Goal: Communication & Community: Answer question/provide support

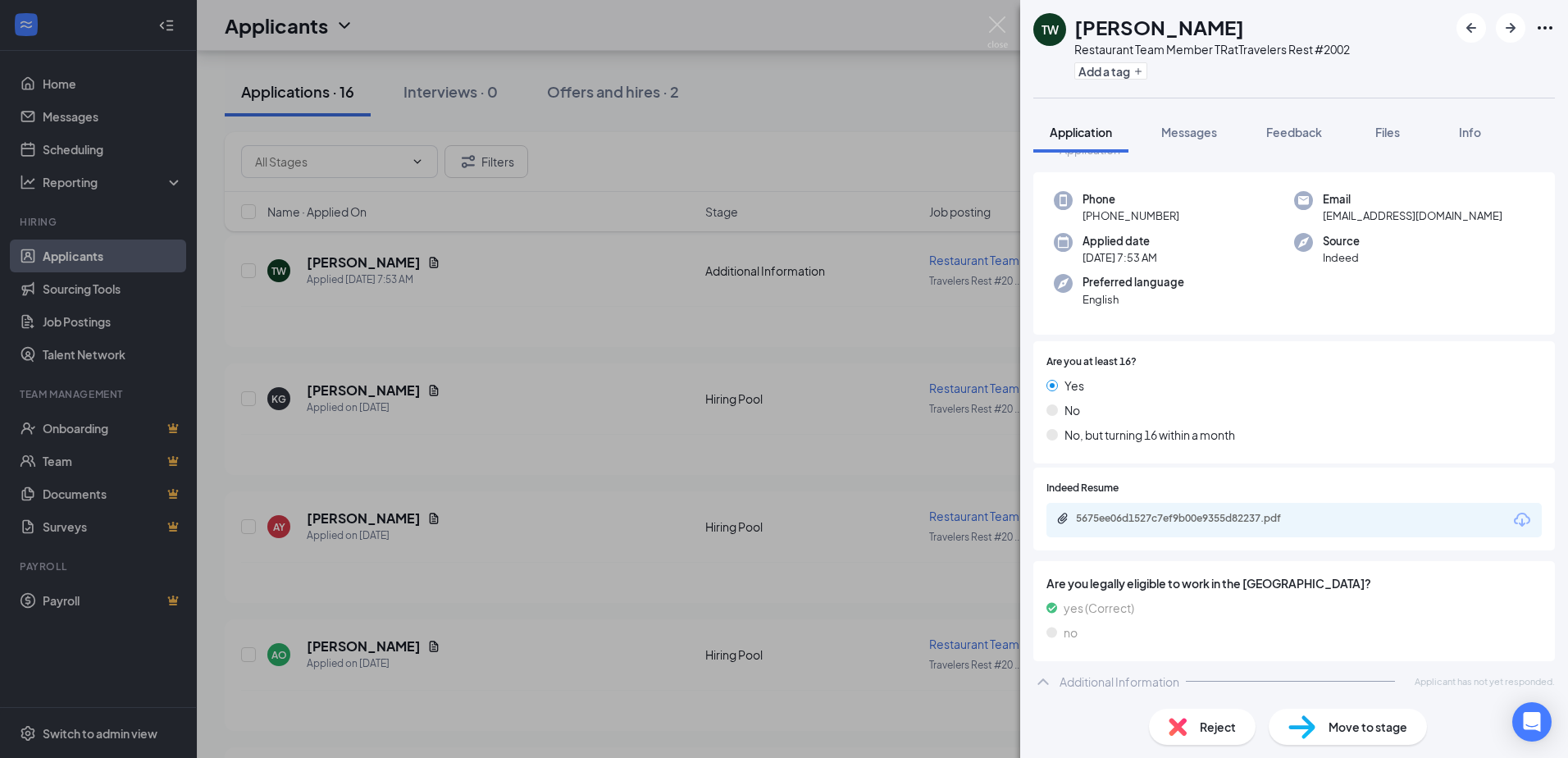
scroll to position [55, 0]
click at [1165, 515] on div "5675ee06d1527c7ef9b00e9355d82237.pdf" at bounding box center [1192, 516] width 230 height 13
click at [336, 425] on div "TW [PERSON_NAME] Restaurant Team Member TR at Travelers Rest #2002 Add a tag Ap…" at bounding box center [784, 379] width 1568 height 758
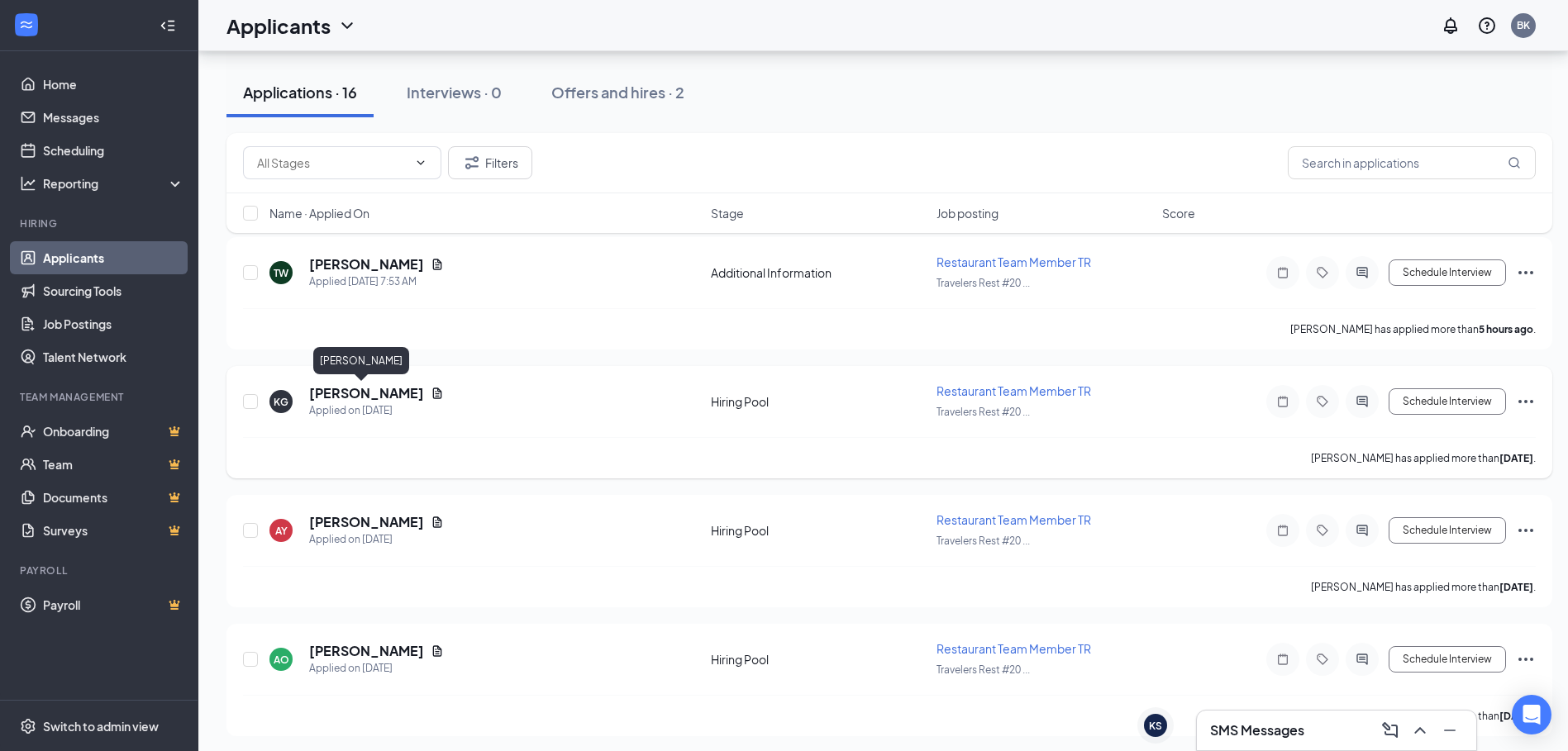
drag, startPoint x: 363, startPoint y: 393, endPoint x: 380, endPoint y: 403, distance: 19.7
click at [363, 394] on h5 "[PERSON_NAME]" at bounding box center [367, 393] width 115 height 18
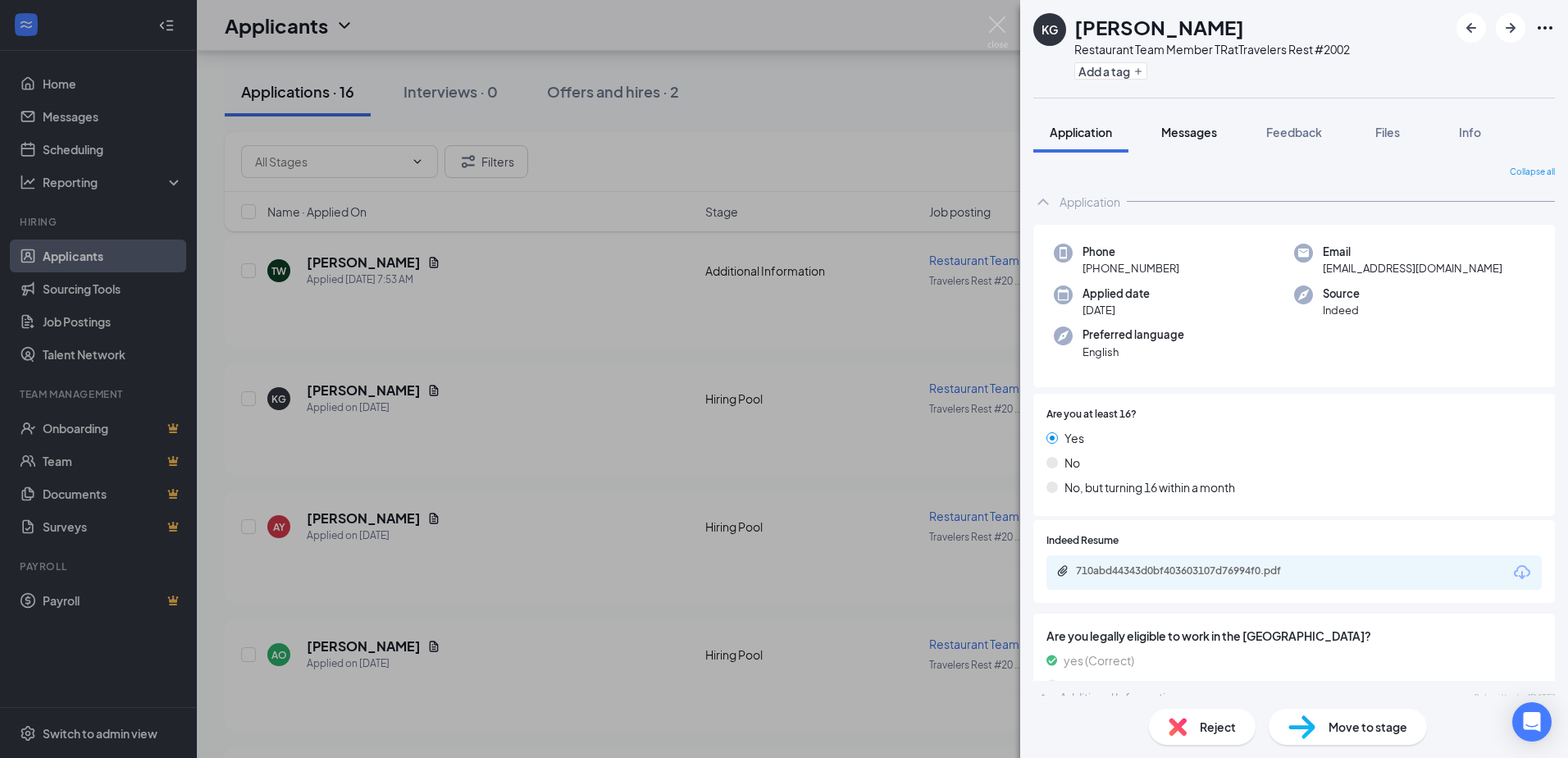
click at [1185, 137] on span "Messages" at bounding box center [1189, 132] width 55 height 15
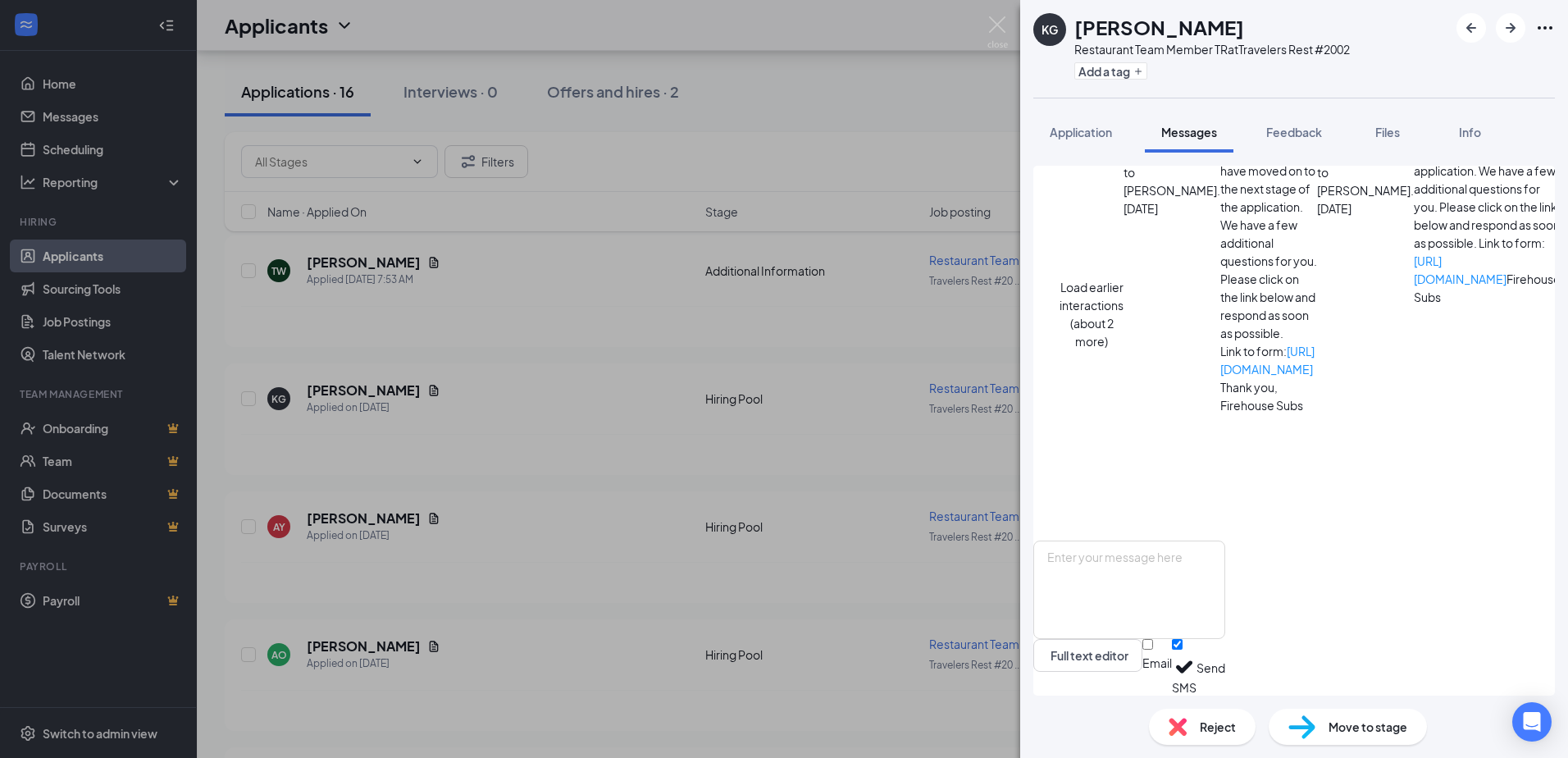
scroll to position [467, 0]
drag, startPoint x: 1145, startPoint y: 422, endPoint x: 1392, endPoint y: 488, distance: 255.7
drag, startPoint x: 1392, startPoint y: 488, endPoint x: 1331, endPoint y: 468, distance: 64.2
copy span "Good Morning, [PERSON_NAME]! My name is [PERSON_NAME] and I'm the manager of th…"
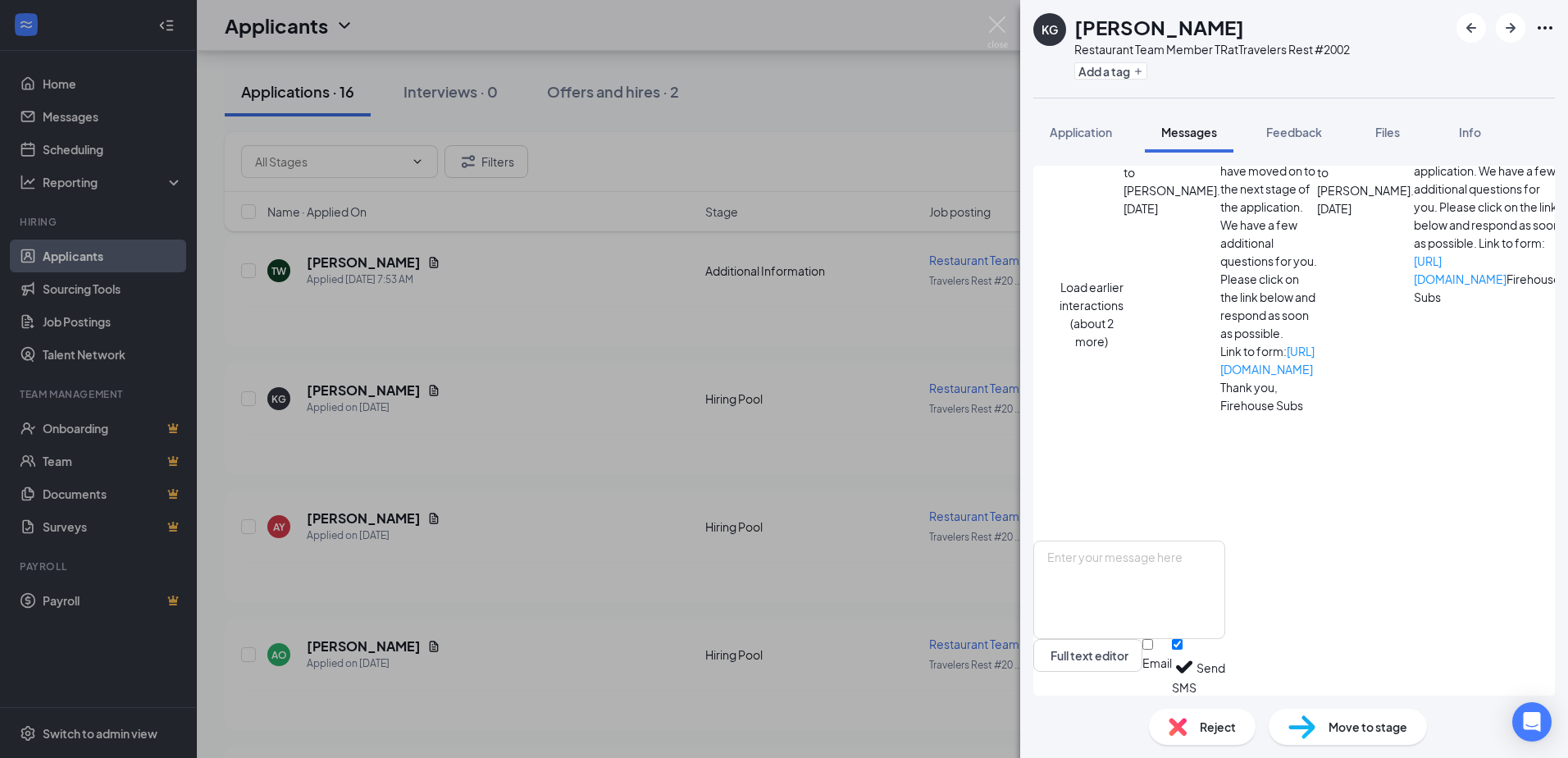
click at [806, 332] on div "KG [PERSON_NAME] Restaurant Team Member TR at Travelers Rest #2002 Add a tag Ap…" at bounding box center [784, 379] width 1568 height 758
click at [383, 268] on div "KG [PERSON_NAME] Restaurant Team Member TR at Travelers Rest #2002 Add a tag Ap…" at bounding box center [784, 379] width 1568 height 758
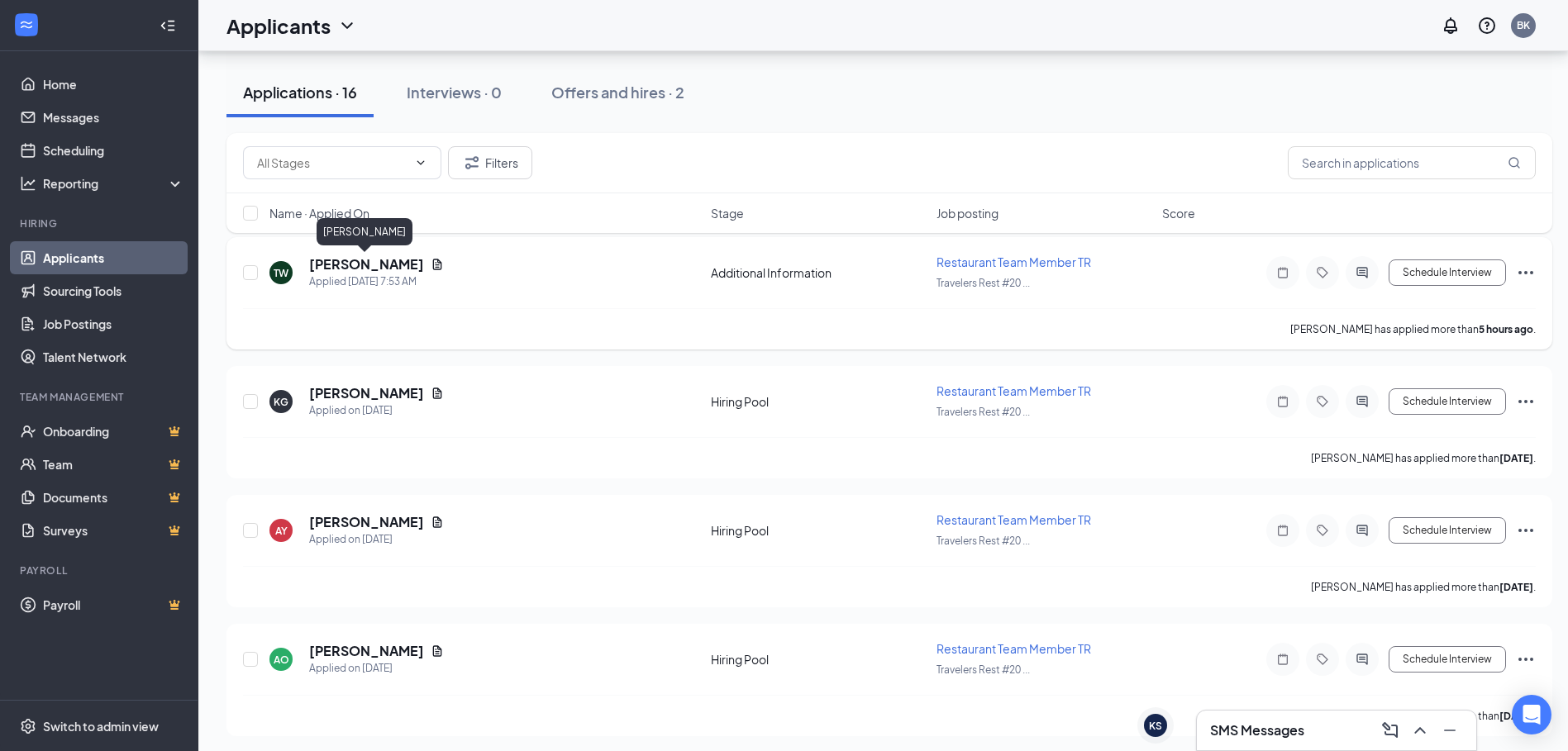
click at [388, 263] on h5 "[PERSON_NAME]" at bounding box center [367, 264] width 115 height 18
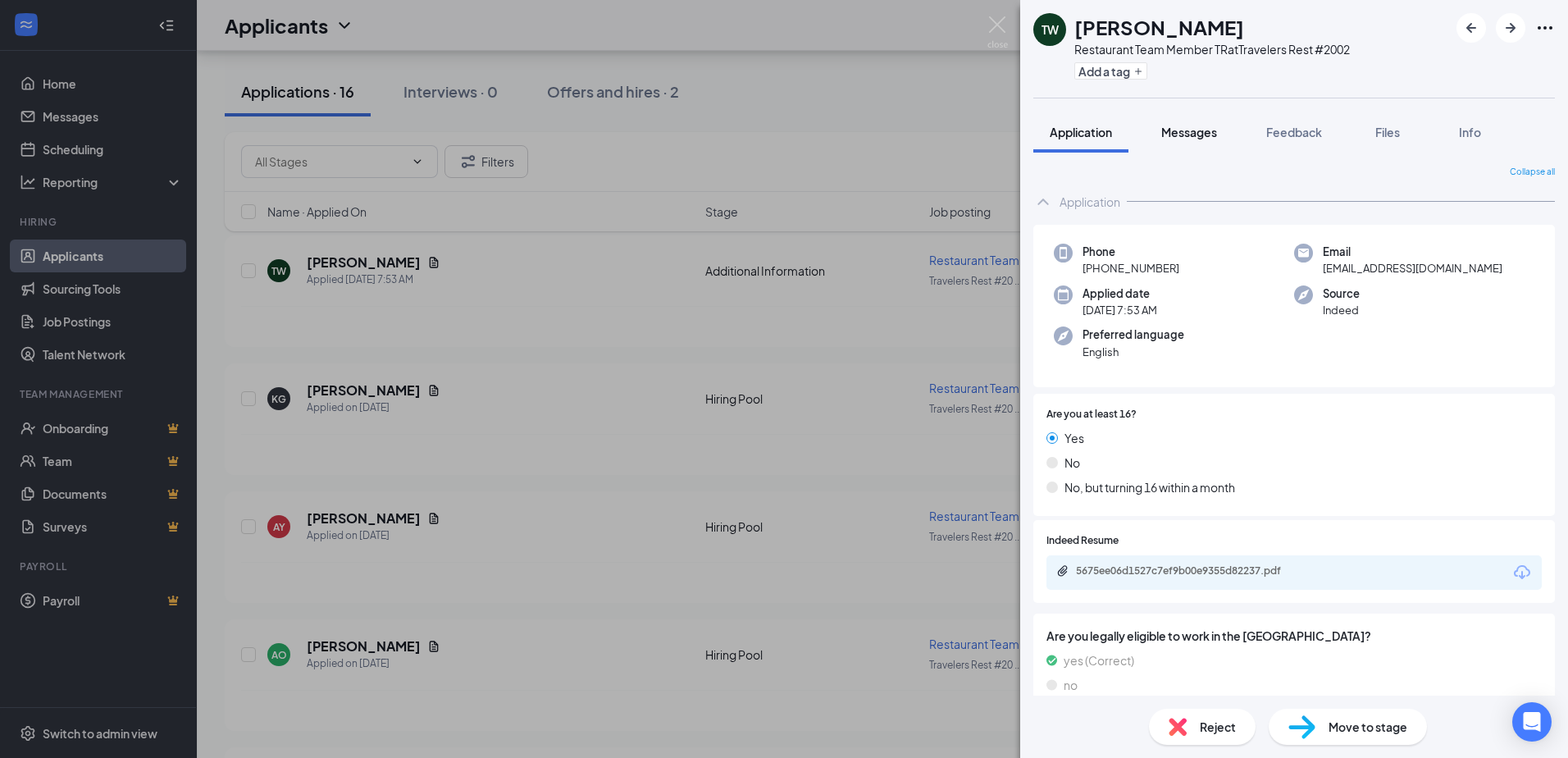
click at [1191, 132] on span "Messages" at bounding box center [1189, 132] width 55 height 15
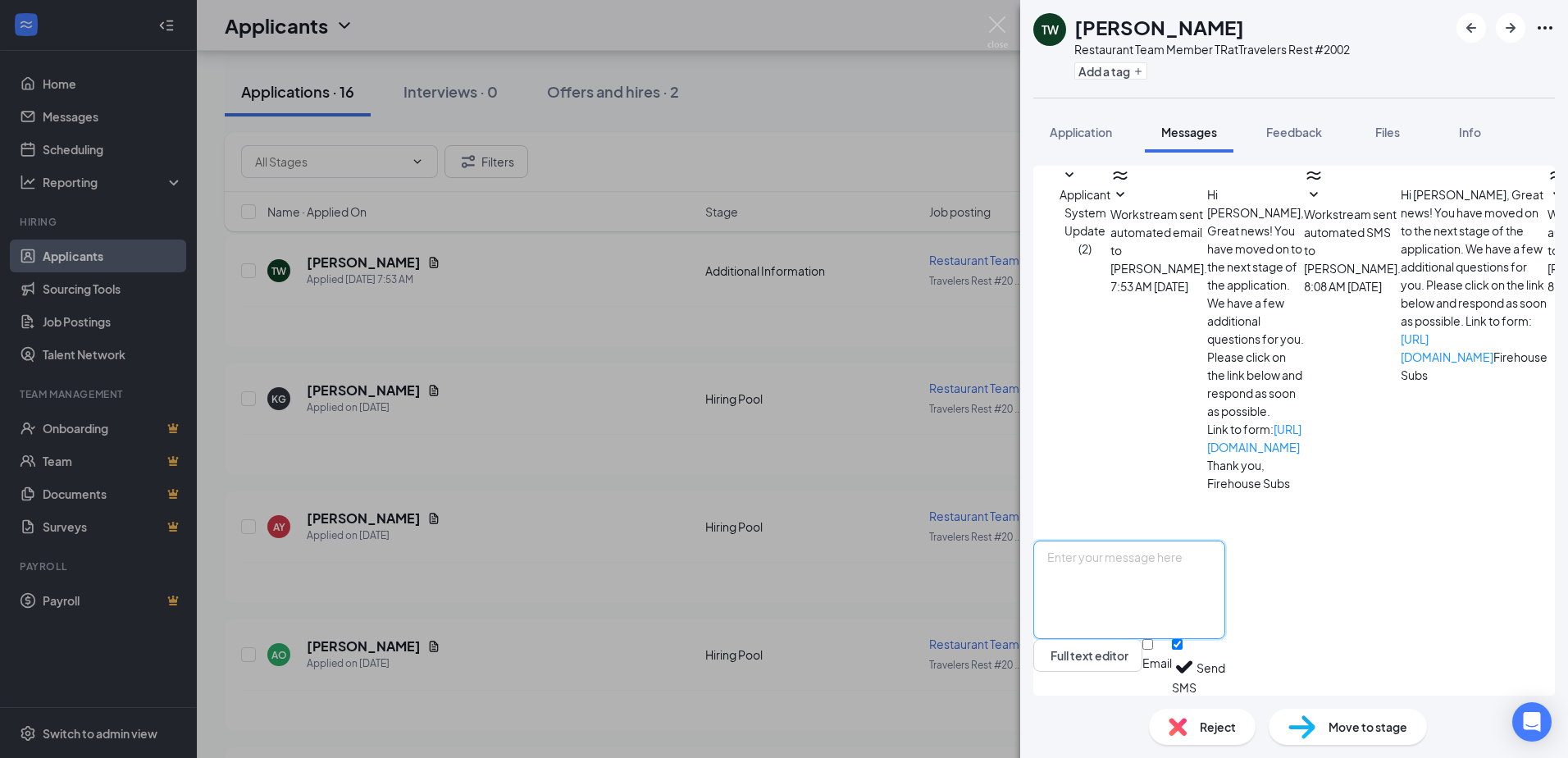
click at [1211, 580] on textarea at bounding box center [1129, 589] width 192 height 98
paste textarea "Good Morning, [PERSON_NAME]! My name is [PERSON_NAME] and I'm the manager of th…"
drag, startPoint x: 1106, startPoint y: 559, endPoint x: 1150, endPoint y: 548, distance: 45.4
click at [1150, 548] on textarea "Good Morning, [PERSON_NAME]! My name is [PERSON_NAME] and I'm the manager of th…" at bounding box center [1129, 589] width 192 height 98
drag, startPoint x: 1168, startPoint y: 559, endPoint x: 1201, endPoint y: 558, distance: 33.0
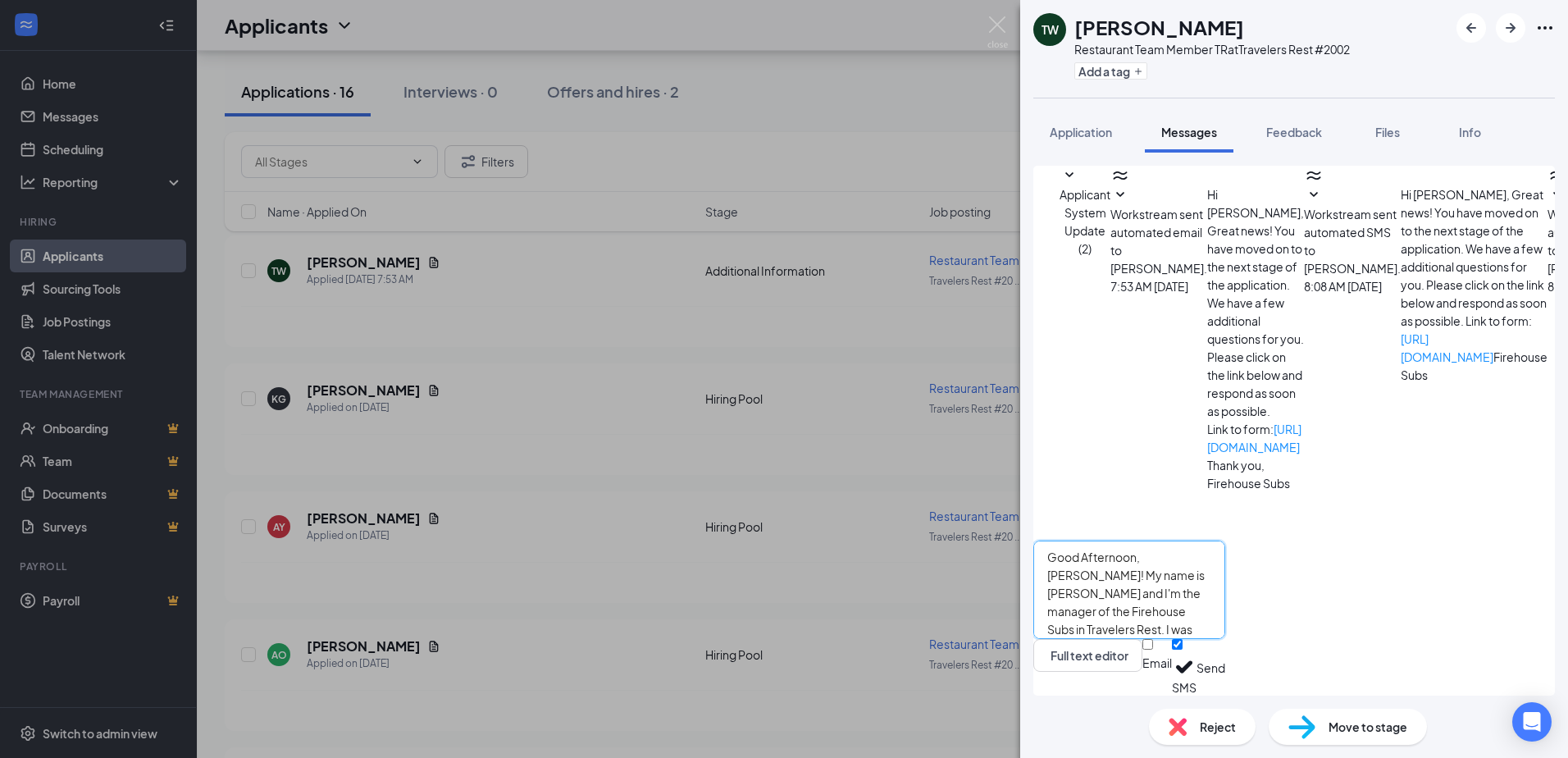
click at [1201, 558] on textarea "Good Afternoon, [PERSON_NAME]! My name is [PERSON_NAME] and I'm the manager of …" at bounding box center [1129, 589] width 192 height 98
type textarea "Good Afternoon, [PERSON_NAME]! My name is [PERSON_NAME] and I'm the manager of …"
click at [1225, 663] on button "Send" at bounding box center [1211, 667] width 29 height 56
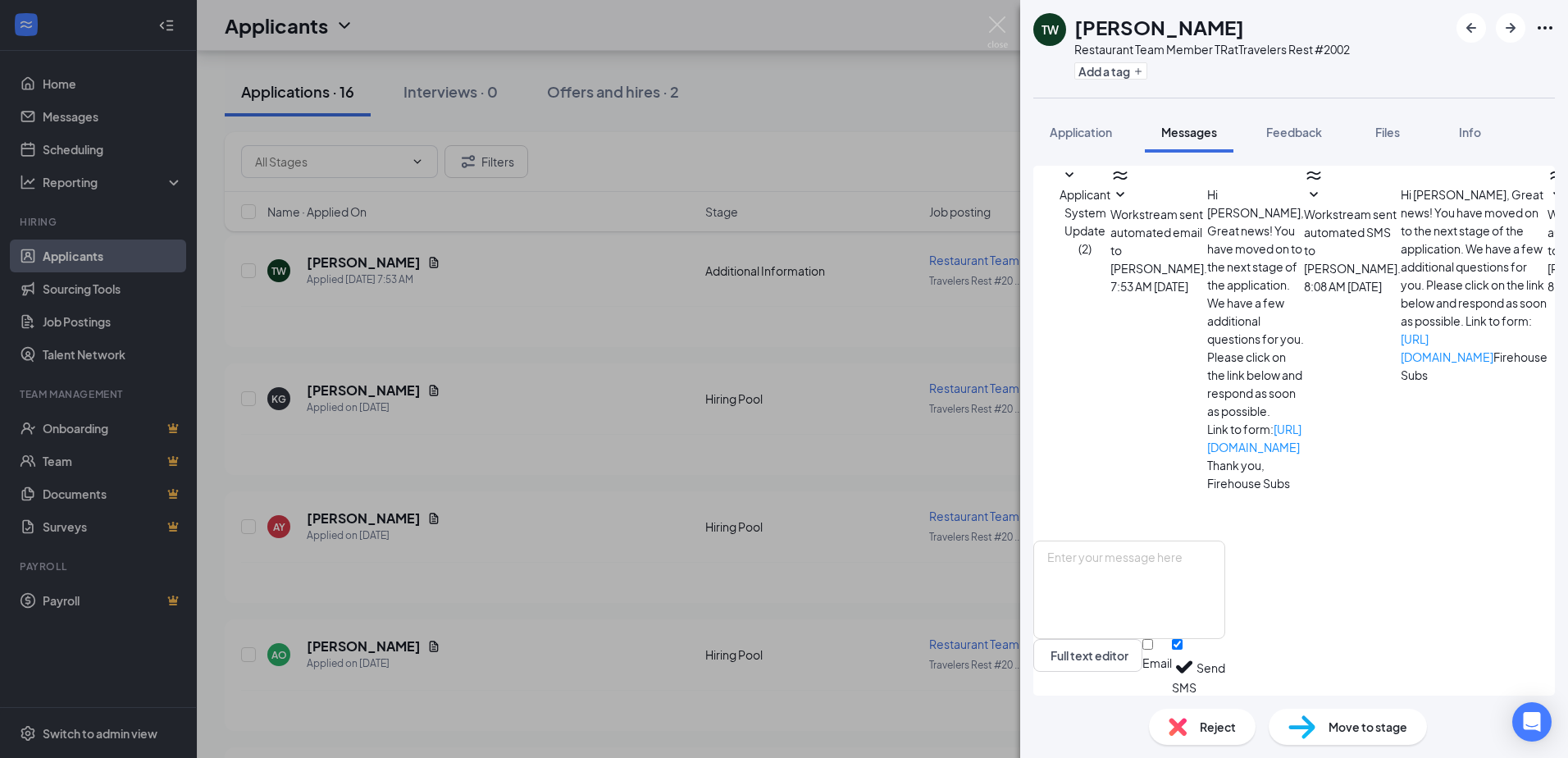
scroll to position [171, 0]
